Goal: Task Accomplishment & Management: Use online tool/utility

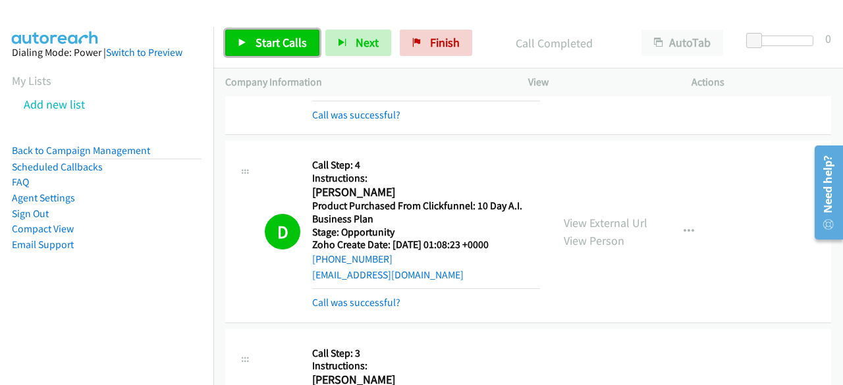
click at [285, 44] on span "Start Calls" at bounding box center [281, 42] width 51 height 15
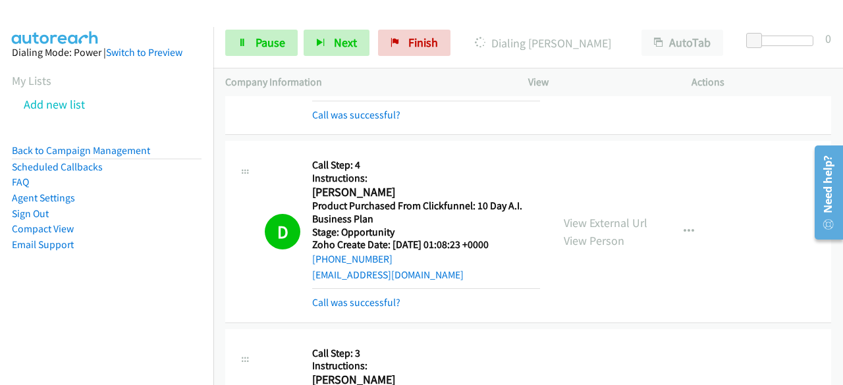
click at [771, 157] on div "D Callback Scheduled Call Step: 4 Instructions: [PERSON_NAME] America/New_York …" at bounding box center [528, 232] width 606 height 183
click at [253, 42] on link "Pause" at bounding box center [261, 43] width 72 height 26
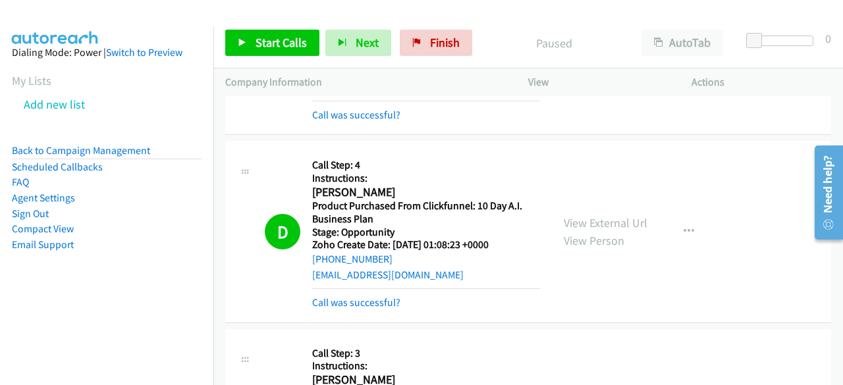
click at [36, 298] on aside "Dialing Mode: Power | Switch to Preview My Lists Add new list Back to Campaign …" at bounding box center [106, 169] width 213 height 285
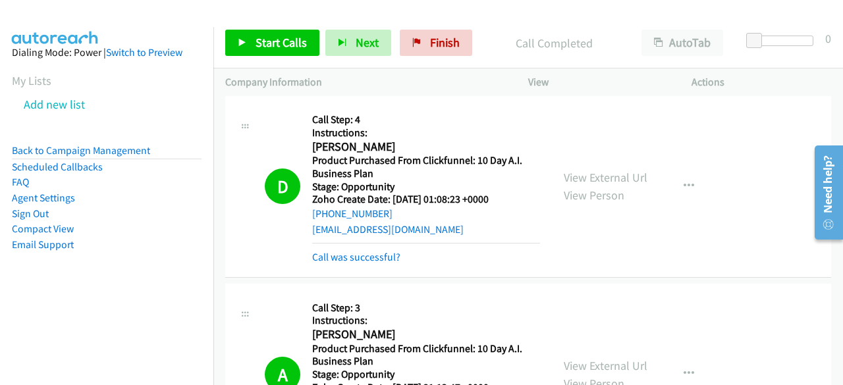
scroll to position [7116, 0]
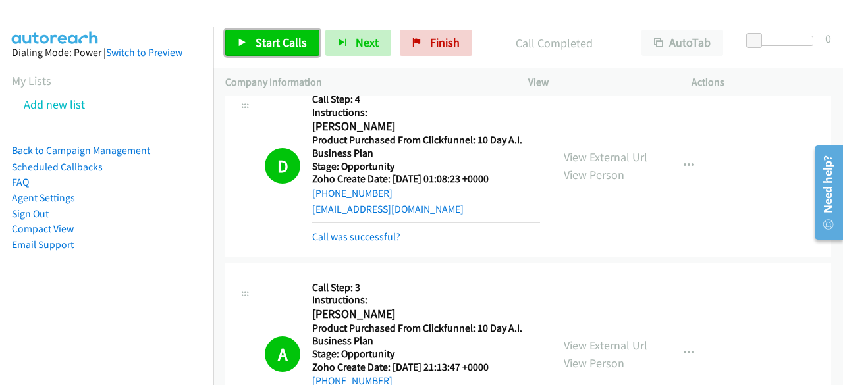
click at [261, 41] on span "Start Calls" at bounding box center [281, 42] width 51 height 15
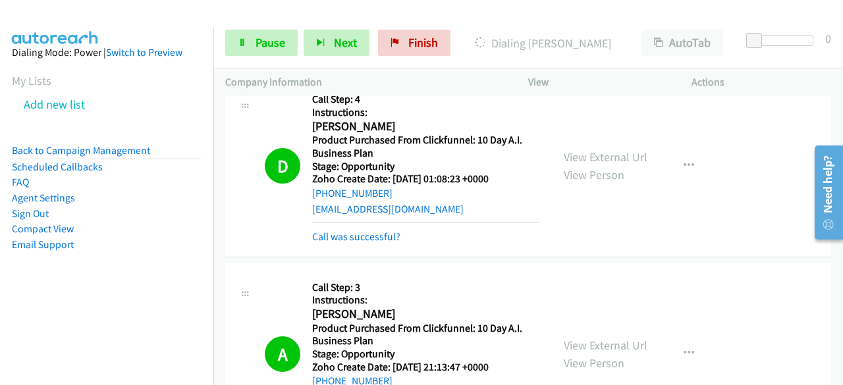
click at [51, 296] on aside "Dialing Mode: Power | Switch to Preview My Lists Add new list Back to Campaign …" at bounding box center [106, 169] width 213 height 285
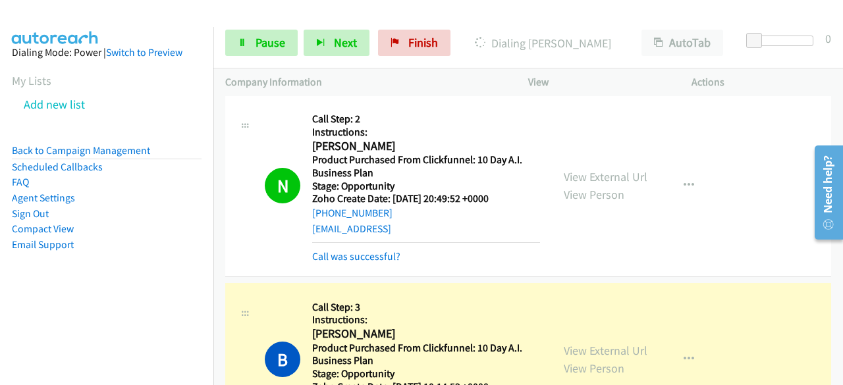
scroll to position [9092, 0]
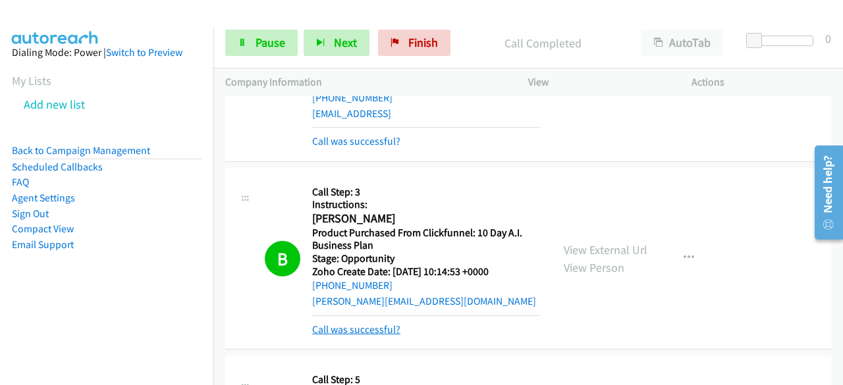
click at [343, 324] on link "Call was successful?" at bounding box center [356, 330] width 88 height 13
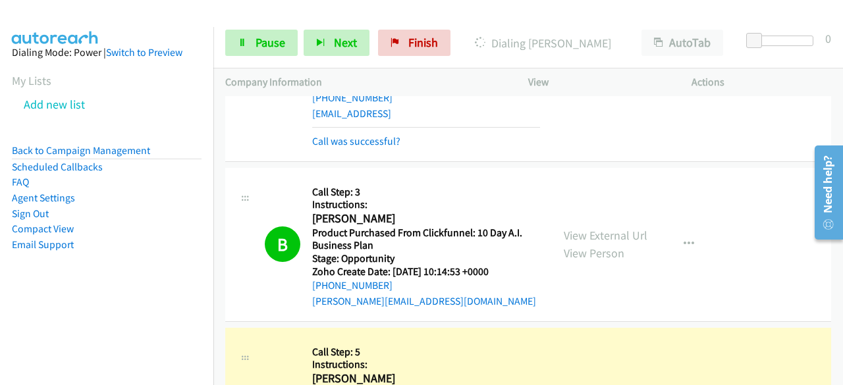
click at [775, 262] on div "B Callback Scheduled Call Step: 3 Instructions: [PERSON_NAME] America/[GEOGRAPH…" at bounding box center [528, 245] width 606 height 154
click at [694, 231] on button "button" at bounding box center [689, 244] width 36 height 26
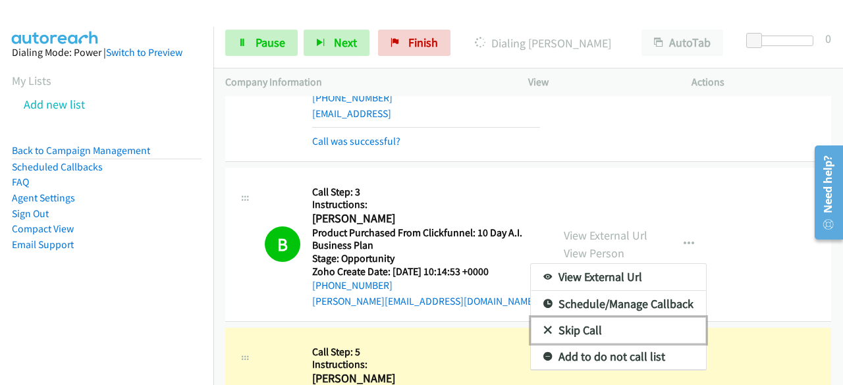
click at [587, 318] on link "Skip Call" at bounding box center [618, 331] width 175 height 26
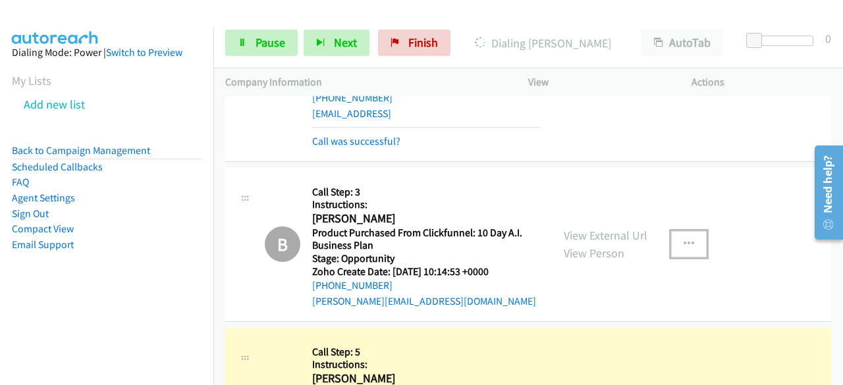
click at [695, 231] on button "button" at bounding box center [689, 244] width 36 height 26
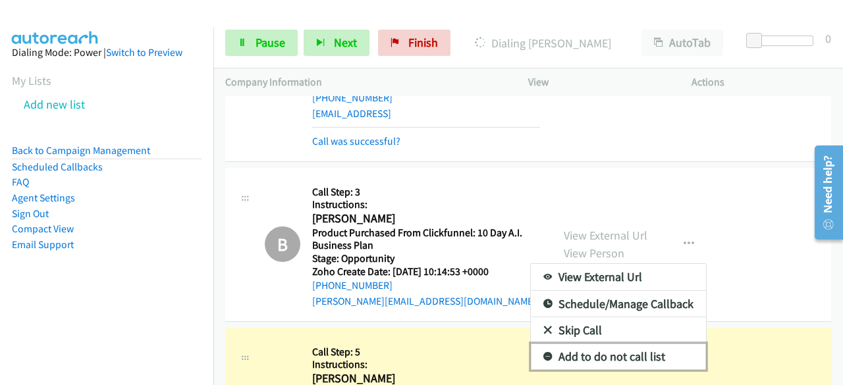
click at [581, 344] on link "Add to do not call list" at bounding box center [618, 357] width 175 height 26
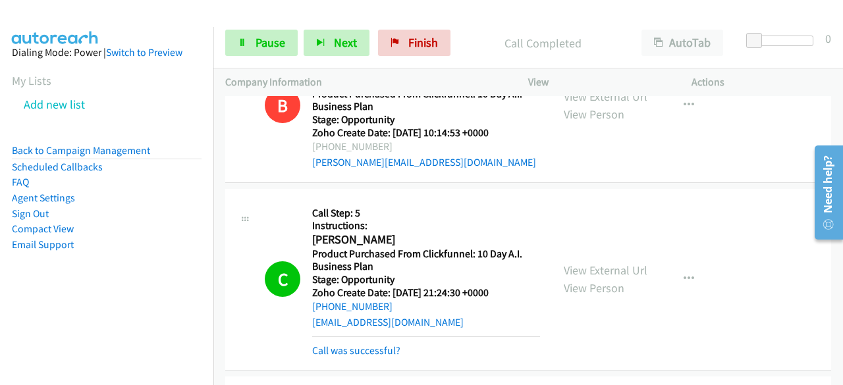
scroll to position [9290, 0]
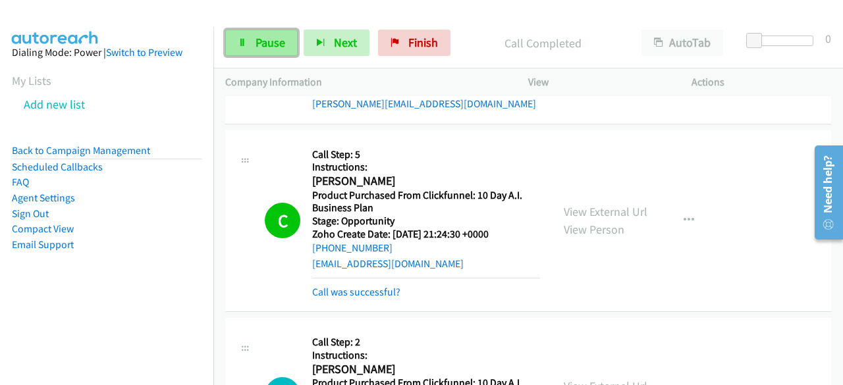
click at [264, 49] on span "Pause" at bounding box center [271, 42] width 30 height 15
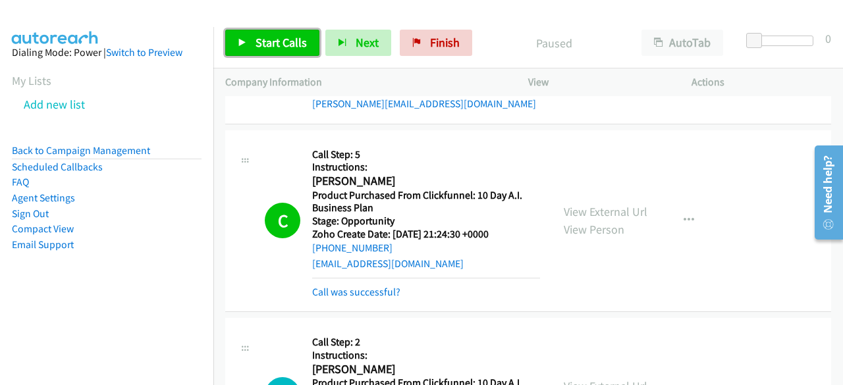
click at [262, 47] on span "Start Calls" at bounding box center [281, 42] width 51 height 15
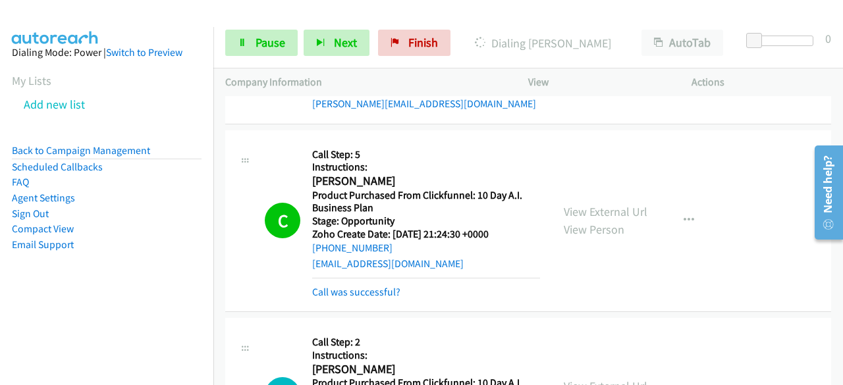
click at [38, 275] on aside "Dialing Mode: Power | Switch to Preview My Lists Add new list Back to Campaign …" at bounding box center [106, 169] width 213 height 285
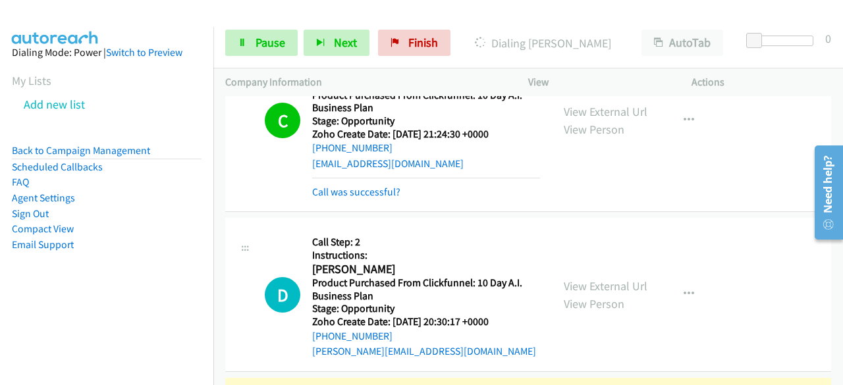
scroll to position [9619, 0]
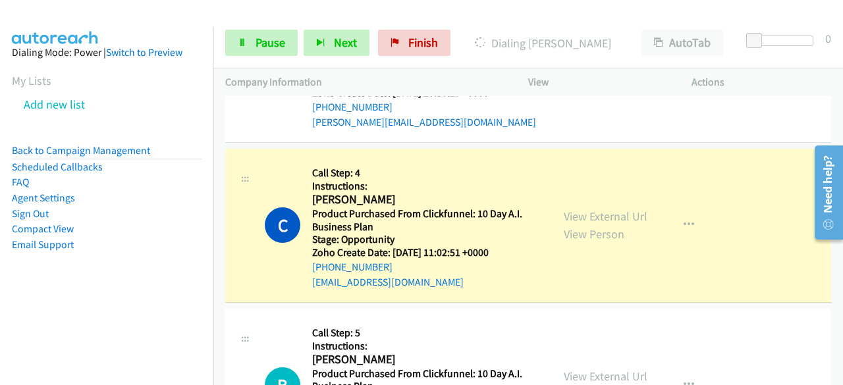
click at [65, 304] on aside "Dialing Mode: Power | Switch to Preview My Lists Add new list Back to Campaign …" at bounding box center [106, 169] width 213 height 285
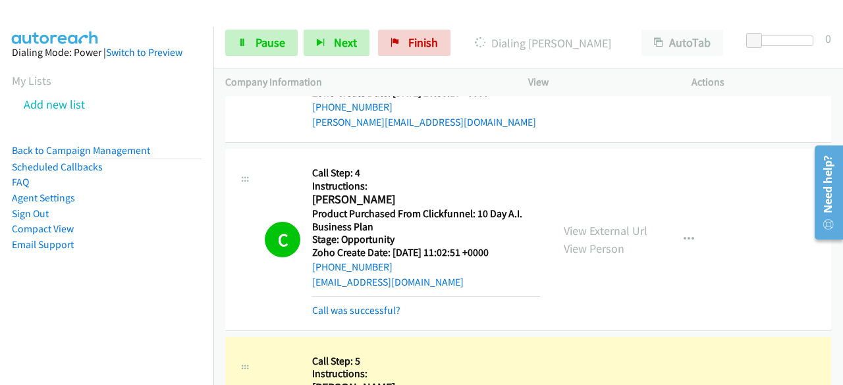
click at [64, 333] on nav "Dialing Mode: Power | Switch to Preview My Lists Add new list Back to Campaign …" at bounding box center [107, 219] width 214 height 385
click at [92, 304] on aside "Dialing Mode: Power | Switch to Preview My Lists Add new list Back to Campaign …" at bounding box center [106, 169] width 213 height 285
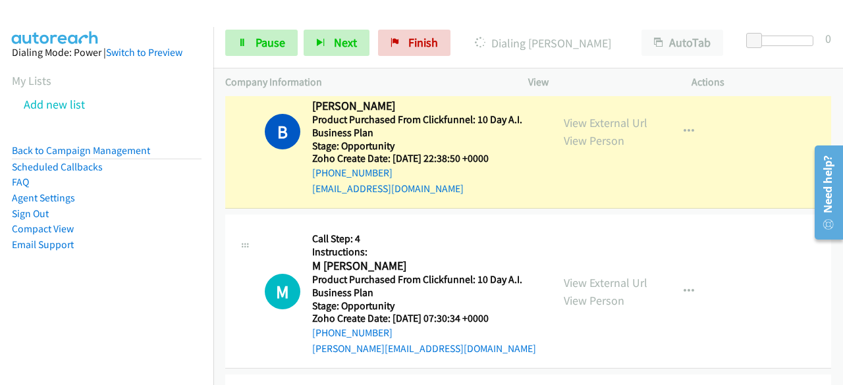
scroll to position [9949, 0]
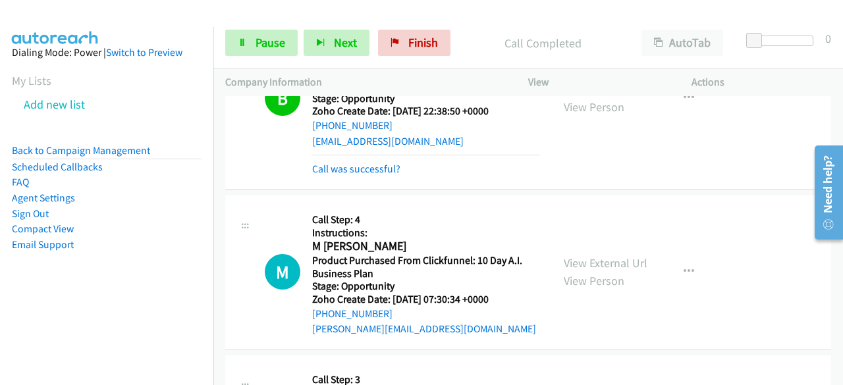
click at [31, 291] on aside "Dialing Mode: Power | Switch to Preview My Lists Add new list Back to Campaign …" at bounding box center [106, 169] width 213 height 285
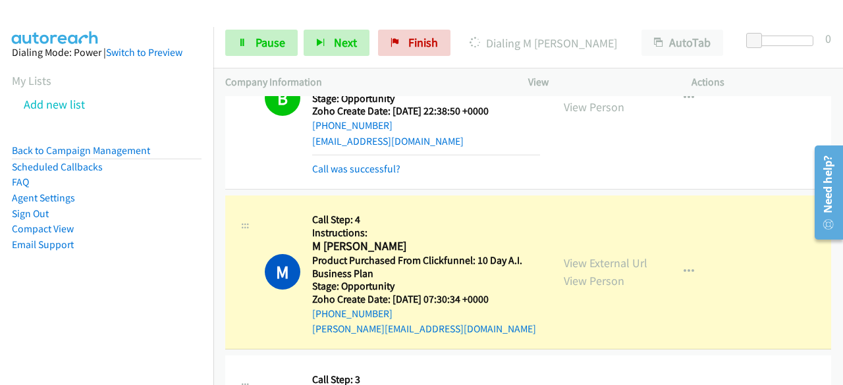
click at [771, 196] on div "M Callback Scheduled Call Step: 4 Instructions: M [PERSON_NAME] America/Los_Ang…" at bounding box center [528, 273] width 606 height 154
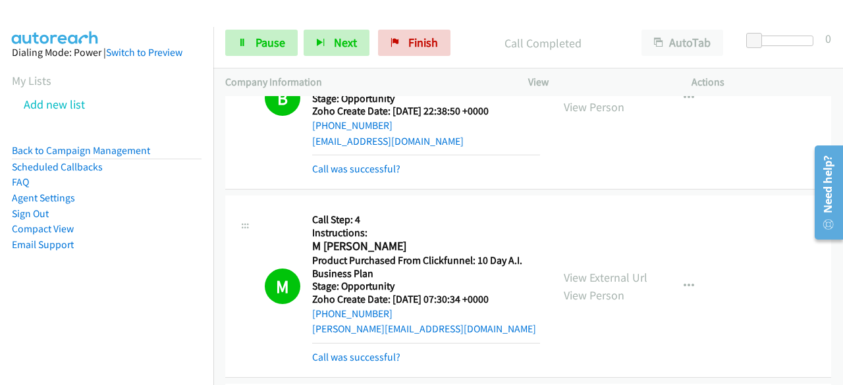
click at [74, 281] on aside "Dialing Mode: Power | Switch to Preview My Lists Add new list Back to Campaign …" at bounding box center [106, 169] width 213 height 285
click at [803, 111] on div "B Callback Scheduled Call Step: 5 Instructions: [PERSON_NAME] America/[GEOGRAPH…" at bounding box center [528, 99] width 606 height 183
click at [250, 42] on link "Pause" at bounding box center [261, 43] width 72 height 26
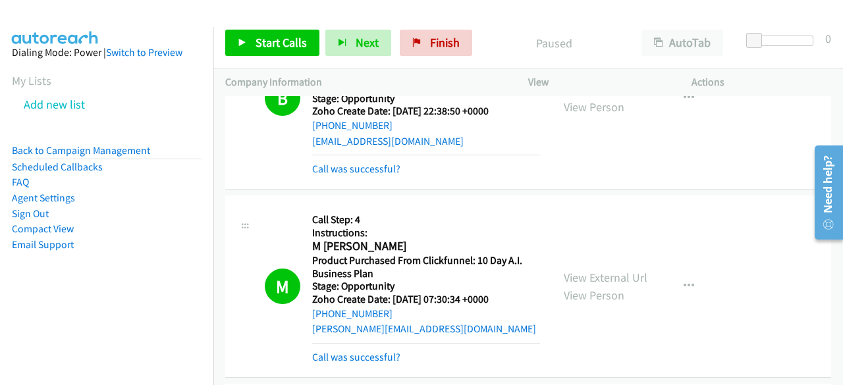
drag, startPoint x: 61, startPoint y: 318, endPoint x: 154, endPoint y: 101, distance: 236.2
click at [61, 318] on nav "Dialing Mode: Power | Switch to Preview My Lists Add new list Back to Campaign …" at bounding box center [107, 219] width 214 height 385
